Goal: Check status: Check status

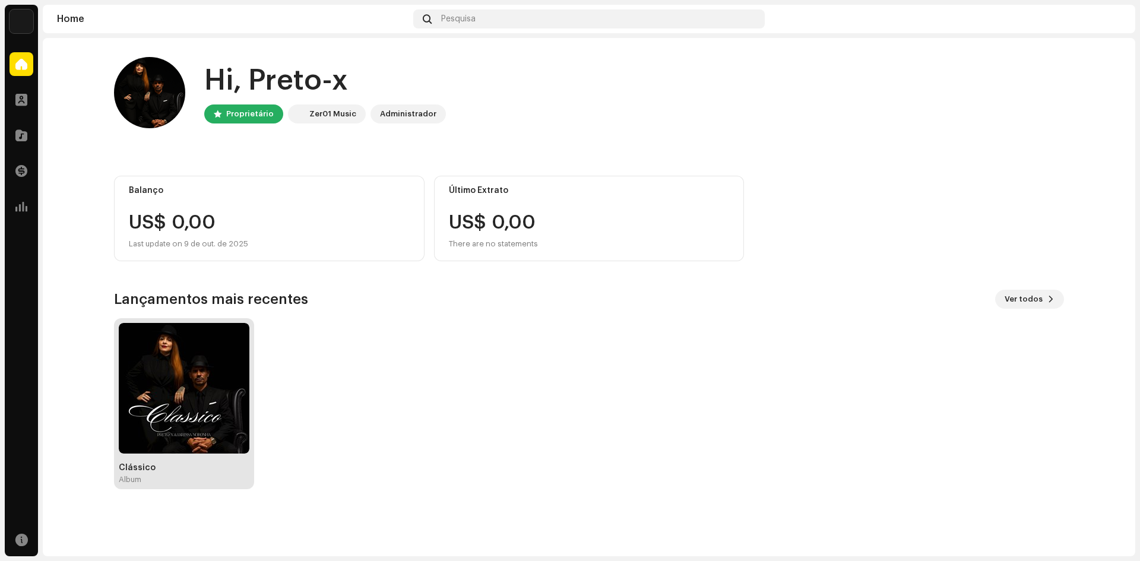
click at [176, 382] on img at bounding box center [184, 388] width 131 height 131
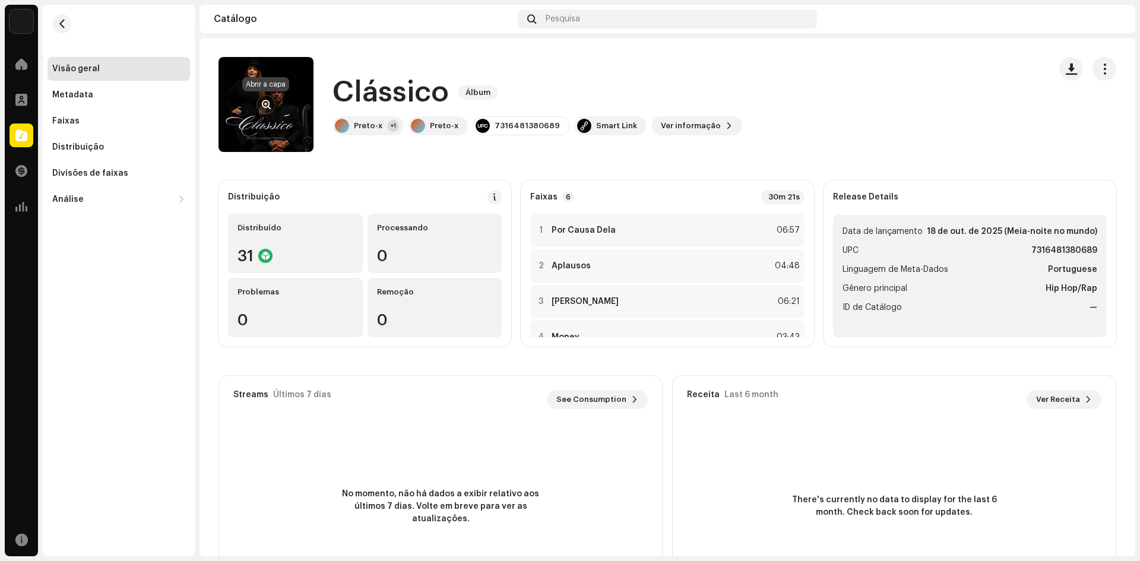
click at [265, 104] on span "button" at bounding box center [266, 105] width 9 height 10
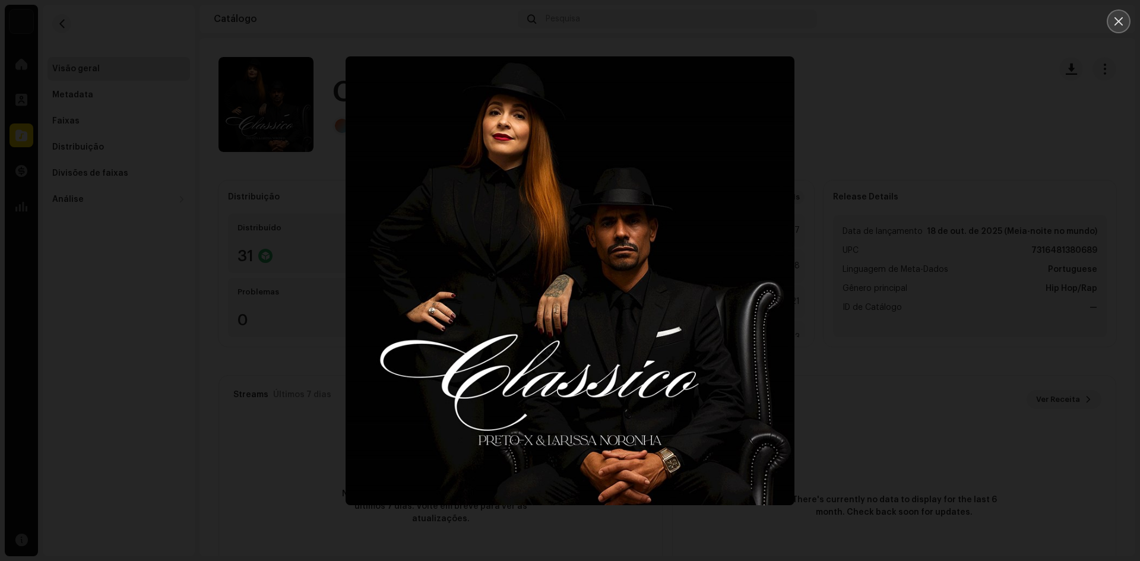
click at [1121, 17] on icon "Close" at bounding box center [1119, 21] width 11 height 11
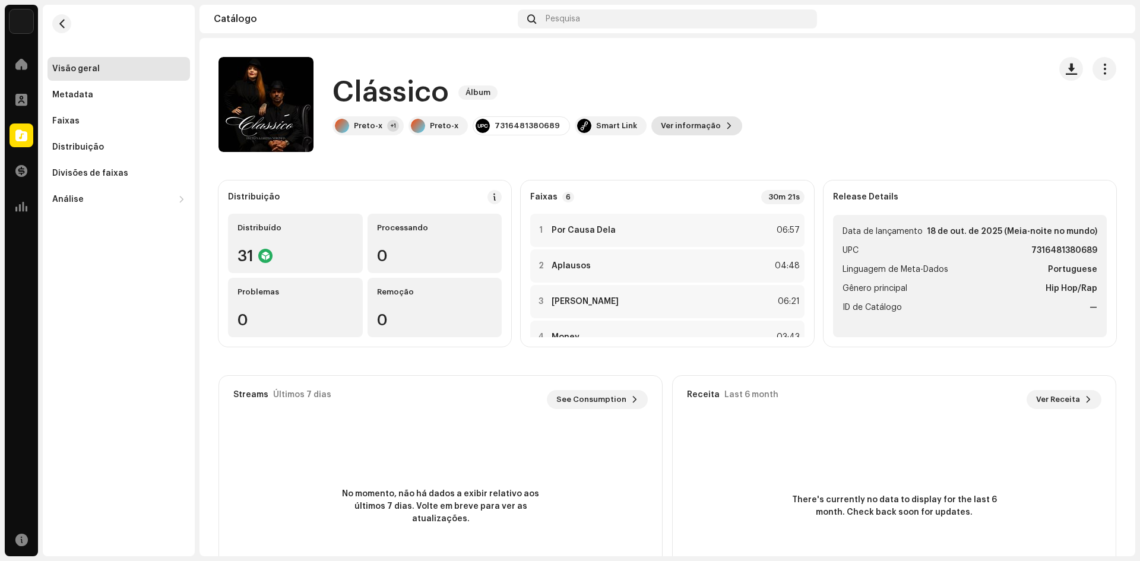
click at [677, 129] on span "Ver informação" at bounding box center [691, 126] width 60 height 24
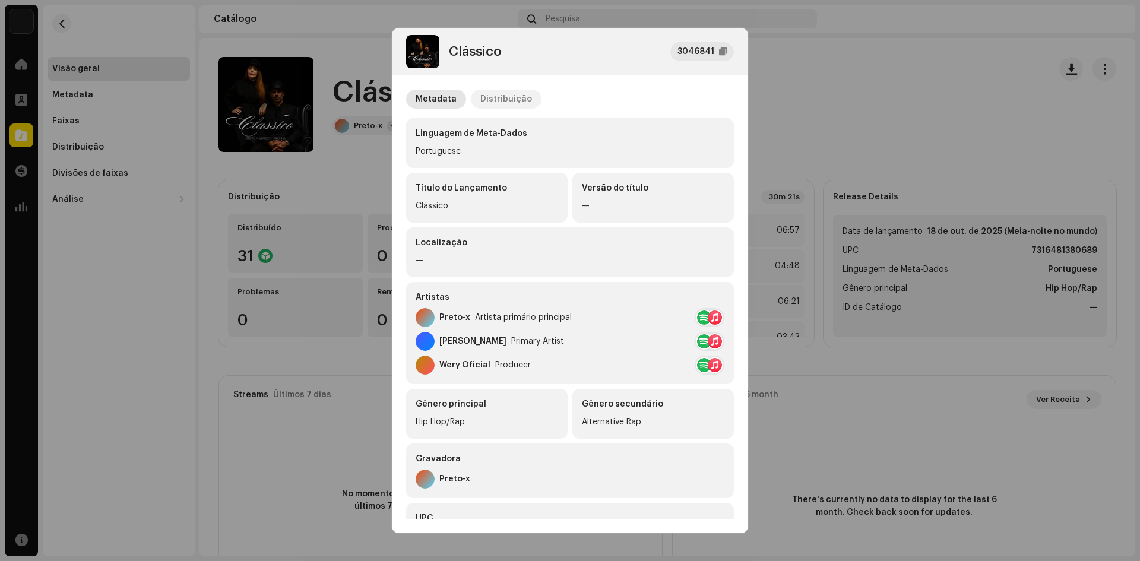
click at [519, 101] on div "Distribuição" at bounding box center [507, 99] width 52 height 19
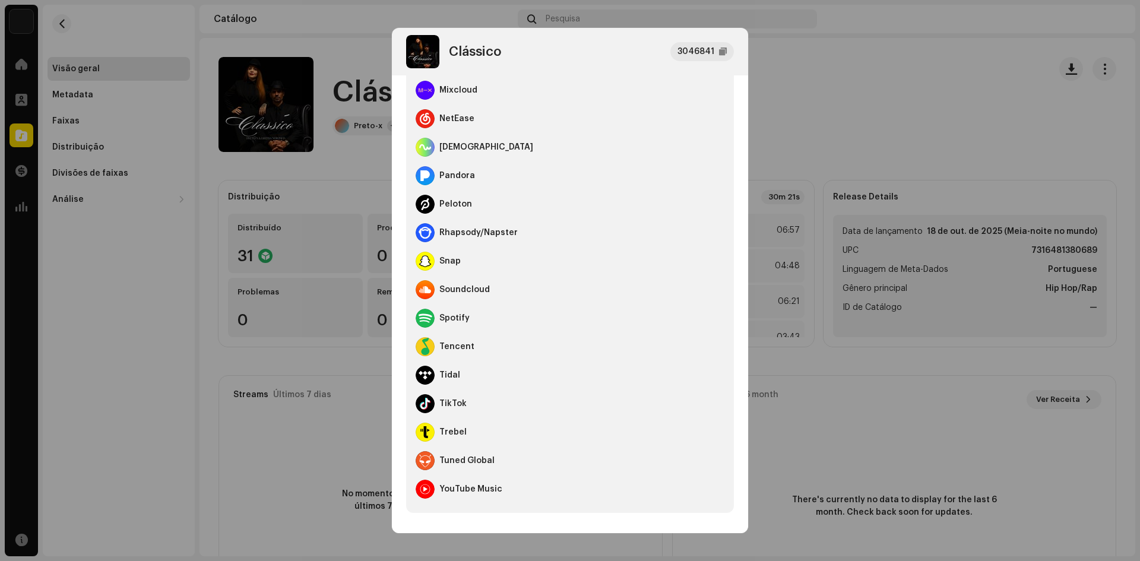
scroll to position [587, 0]
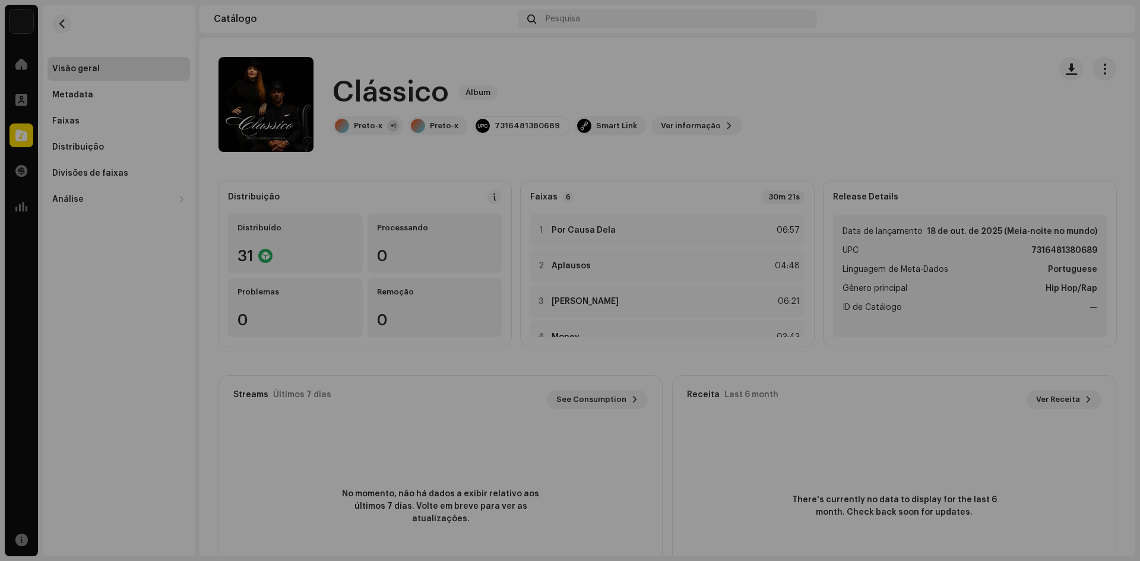
click at [871, 128] on div "Clássico 3046841 Metadata Distribuição Data de lançamento [DATE] (Meia-noite no…" at bounding box center [570, 280] width 1140 height 561
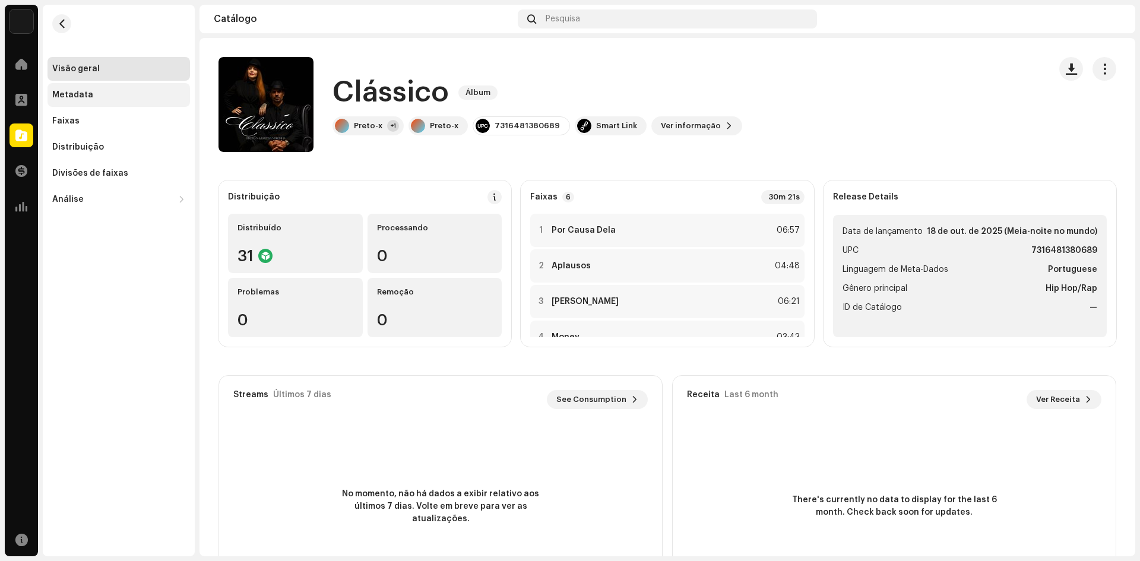
click at [74, 91] on div "Metadata" at bounding box center [72, 95] width 41 height 10
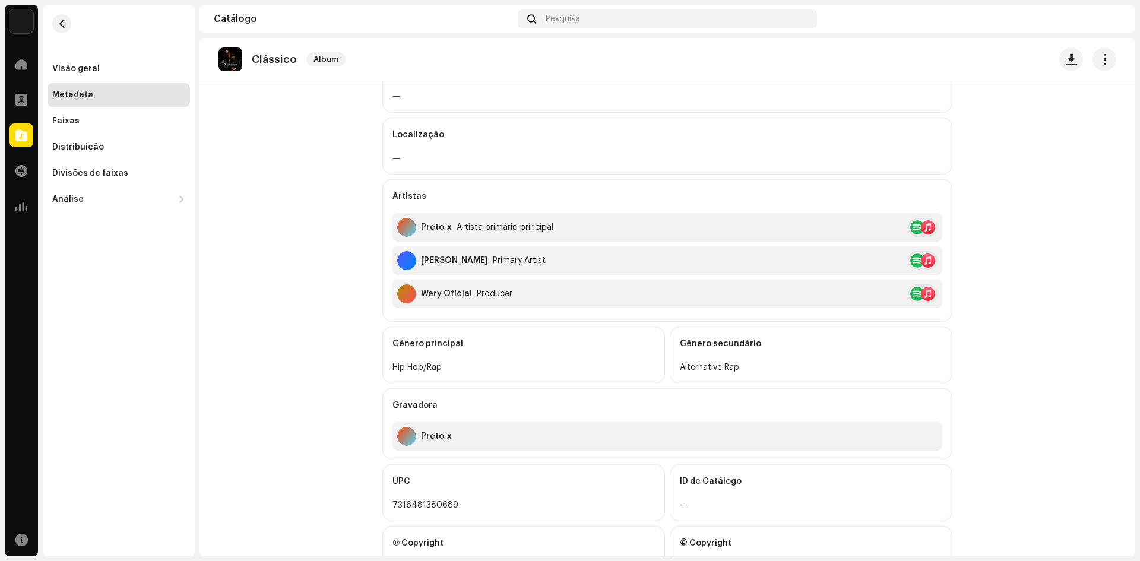
scroll to position [276, 0]
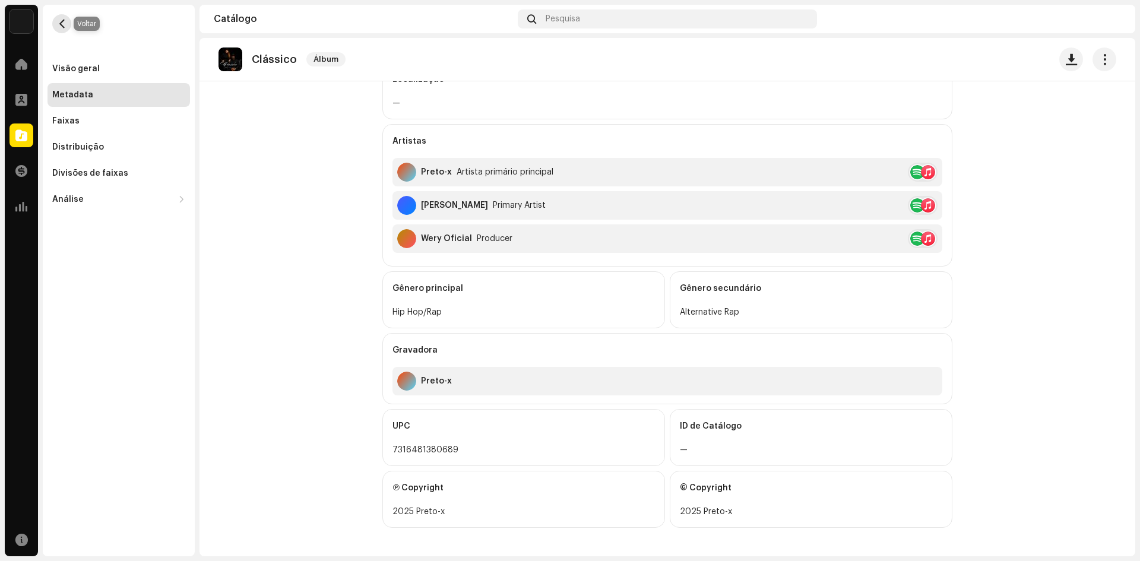
click at [61, 24] on span "button" at bounding box center [62, 24] width 9 height 10
